Goal: Transaction & Acquisition: Purchase product/service

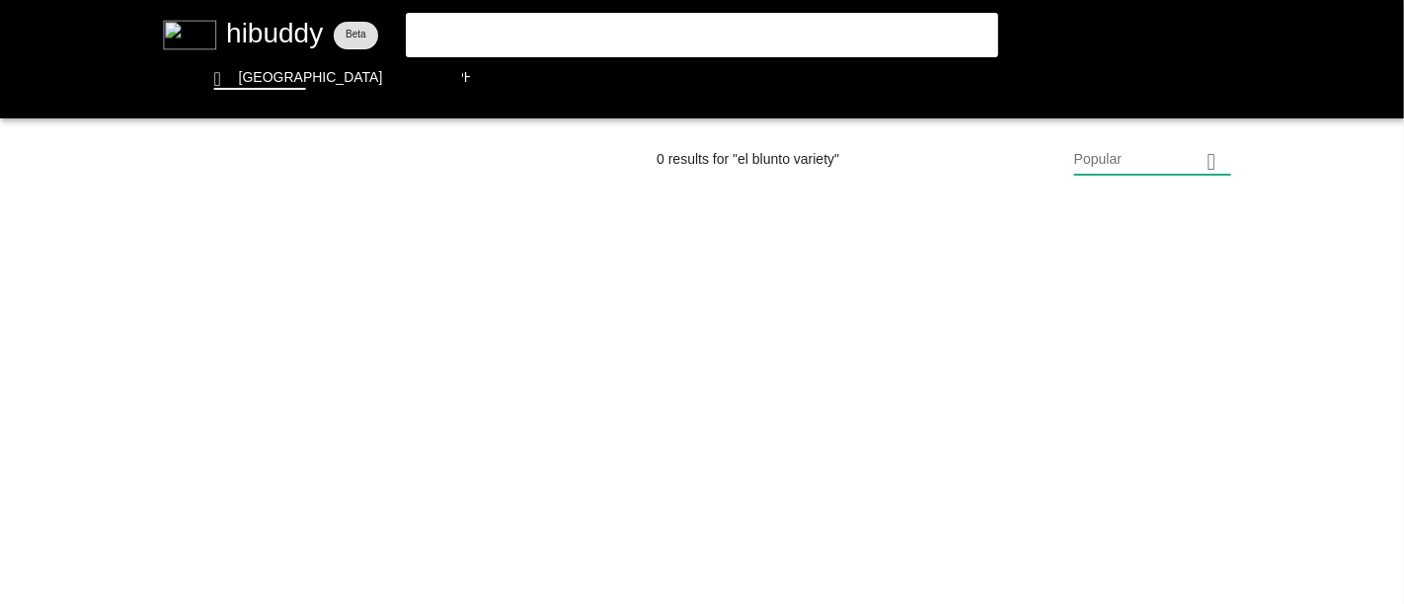
click at [507, 29] on flt-glass-pane at bounding box center [702, 302] width 1404 height 604
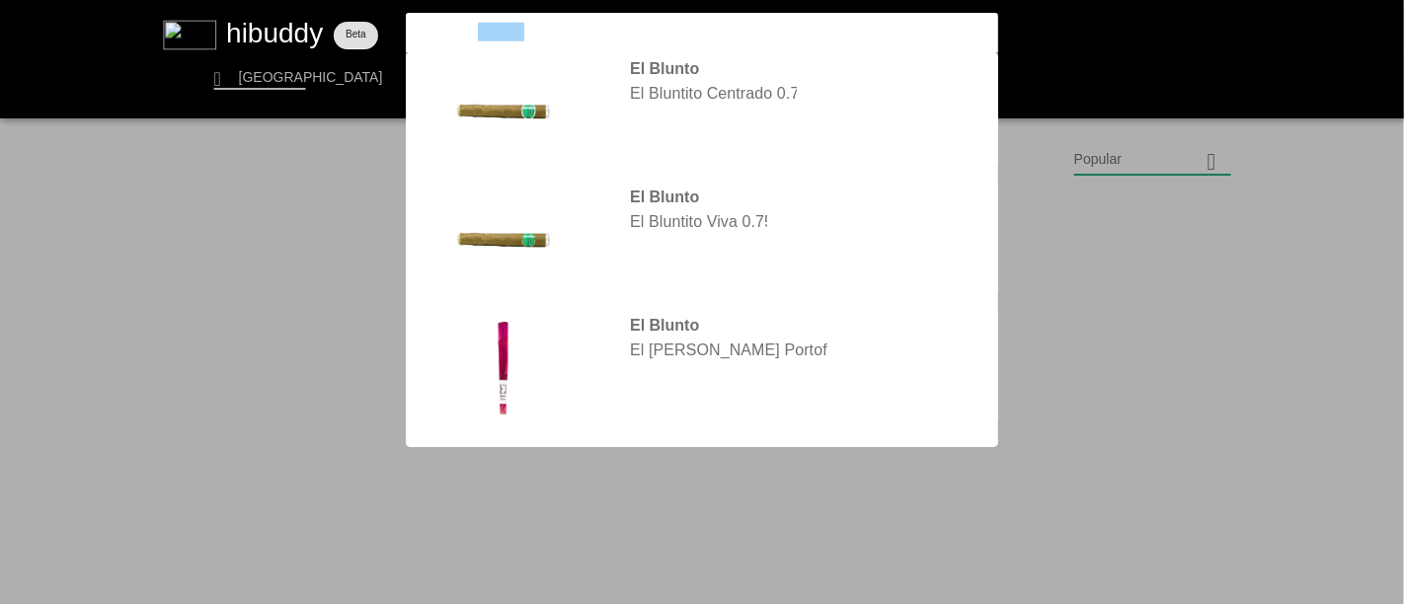
click at [510, 30] on input "el blunto variety" at bounding box center [685, 32] width 543 height 19
drag, startPoint x: 555, startPoint y: 34, endPoint x: 354, endPoint y: 29, distance: 201.5
click at [354, 29] on flt-glass-pane at bounding box center [702, 302] width 1404 height 604
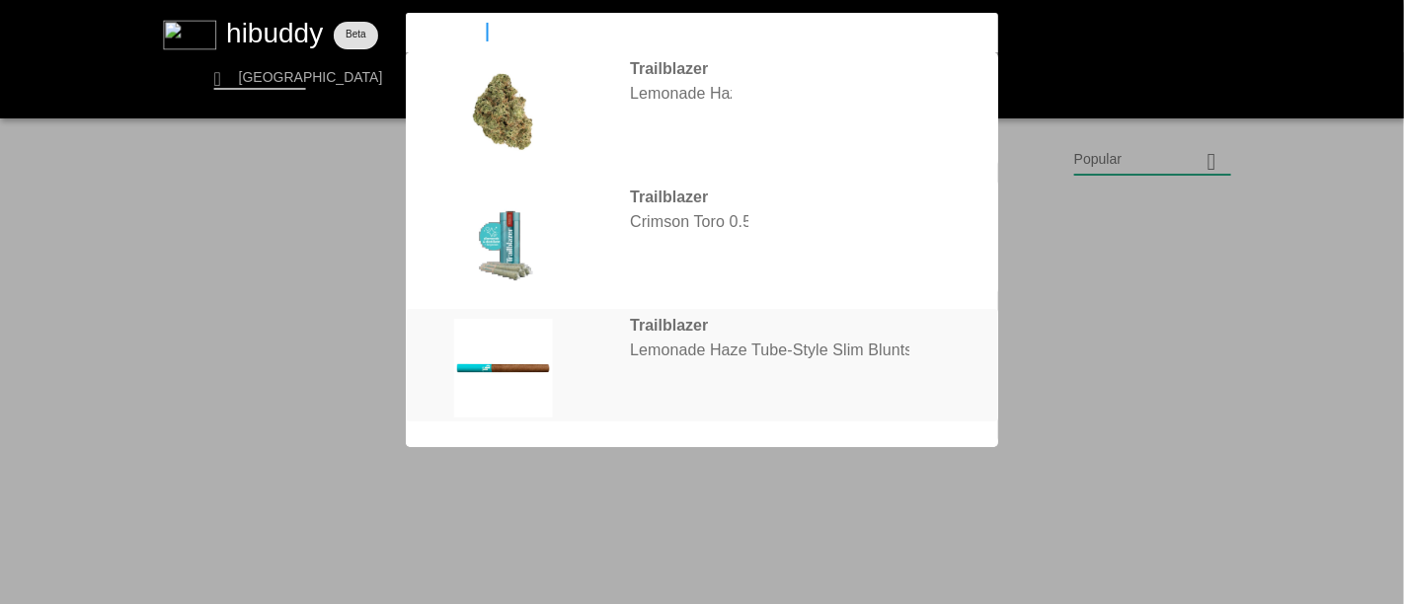
type input "Trailblazer"
click at [712, 346] on flt-glass-pane at bounding box center [702, 302] width 1404 height 604
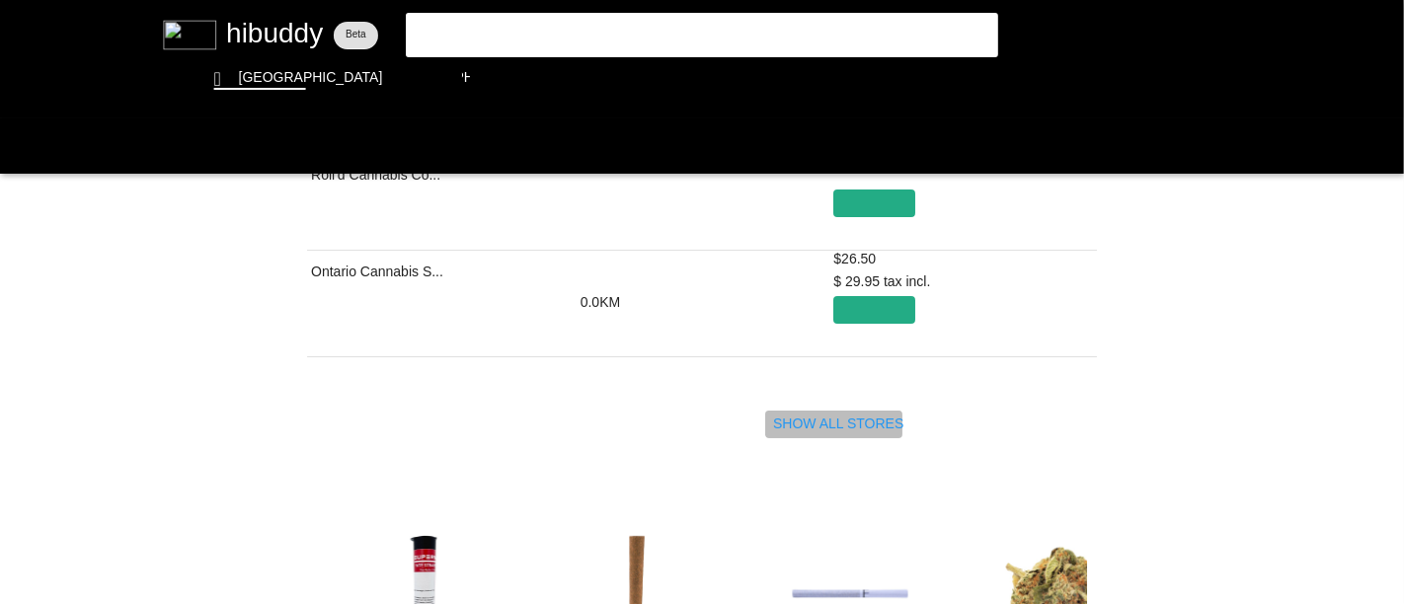
click at [861, 428] on flt-glass-pane at bounding box center [702, 302] width 1404 height 604
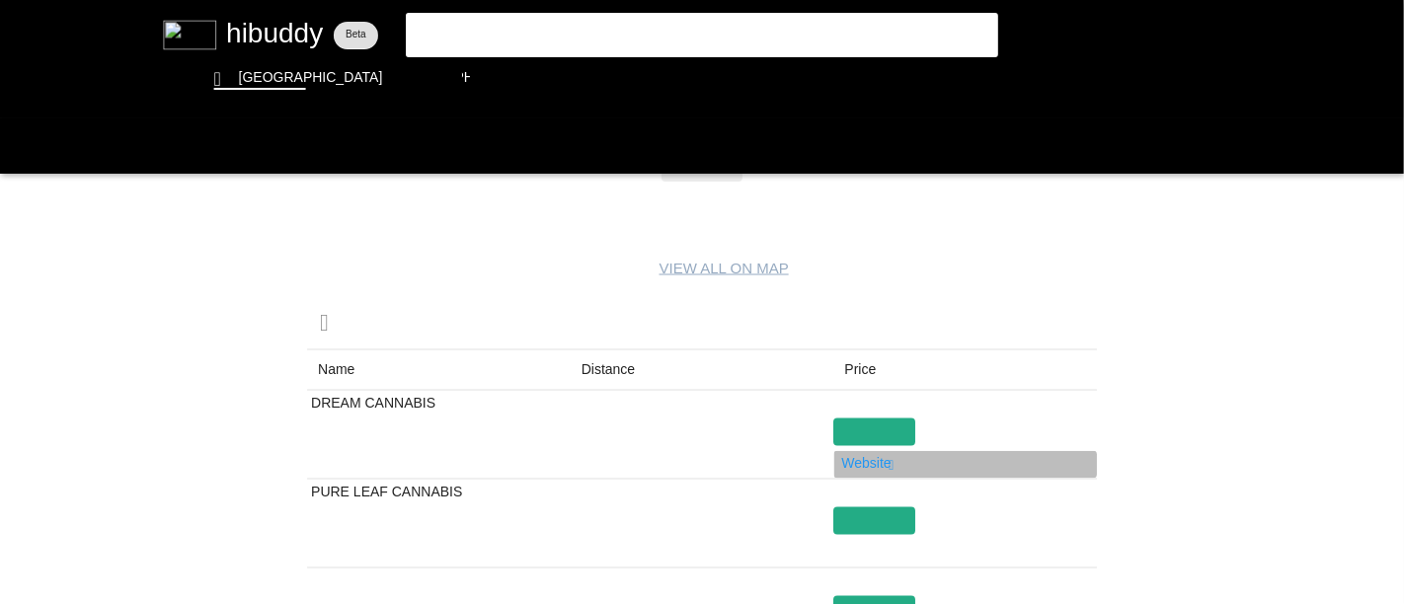
click at [867, 455] on flt-glass-pane at bounding box center [702, 302] width 1404 height 604
